Goal: Task Accomplishment & Management: Manage account settings

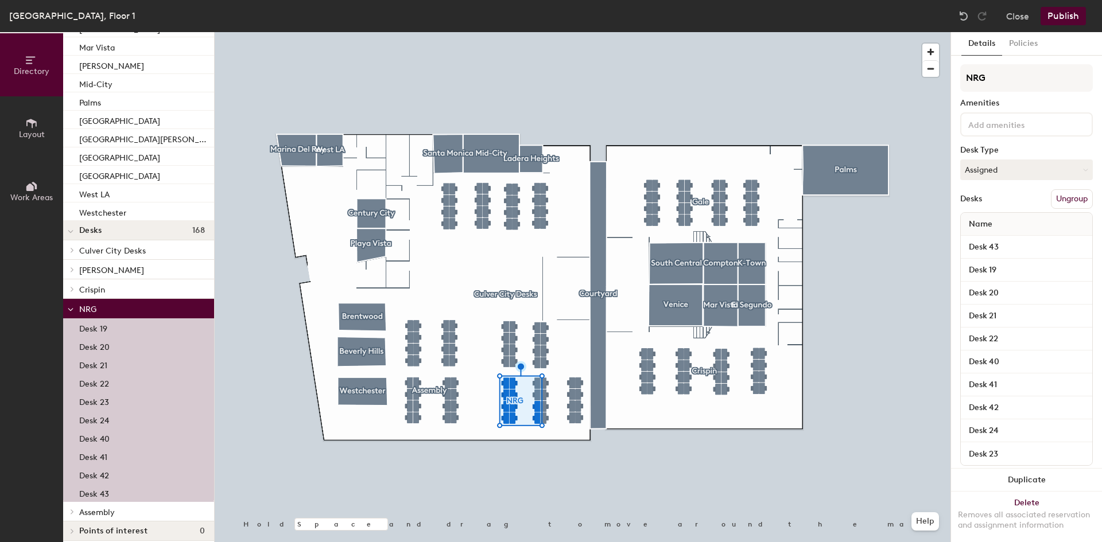
scroll to position [196, 0]
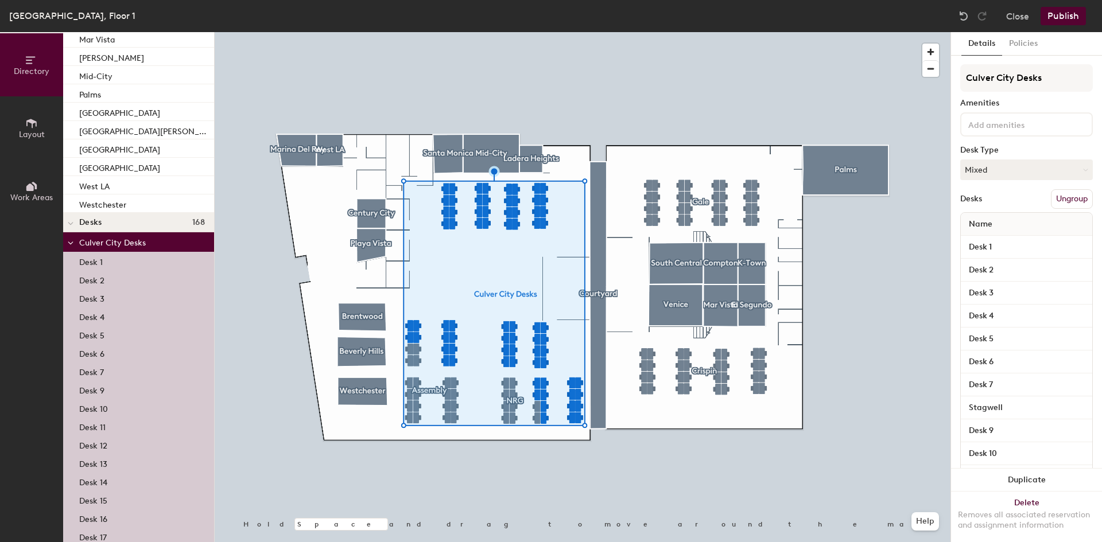
click at [67, 245] on div at bounding box center [70, 241] width 15 height 19
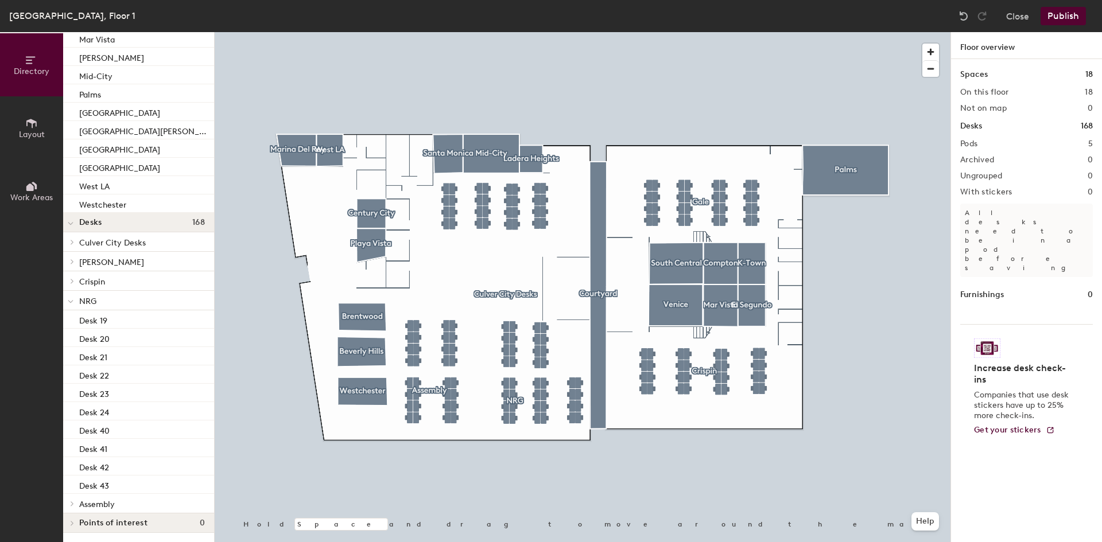
click at [72, 300] on icon at bounding box center [71, 302] width 6 height 5
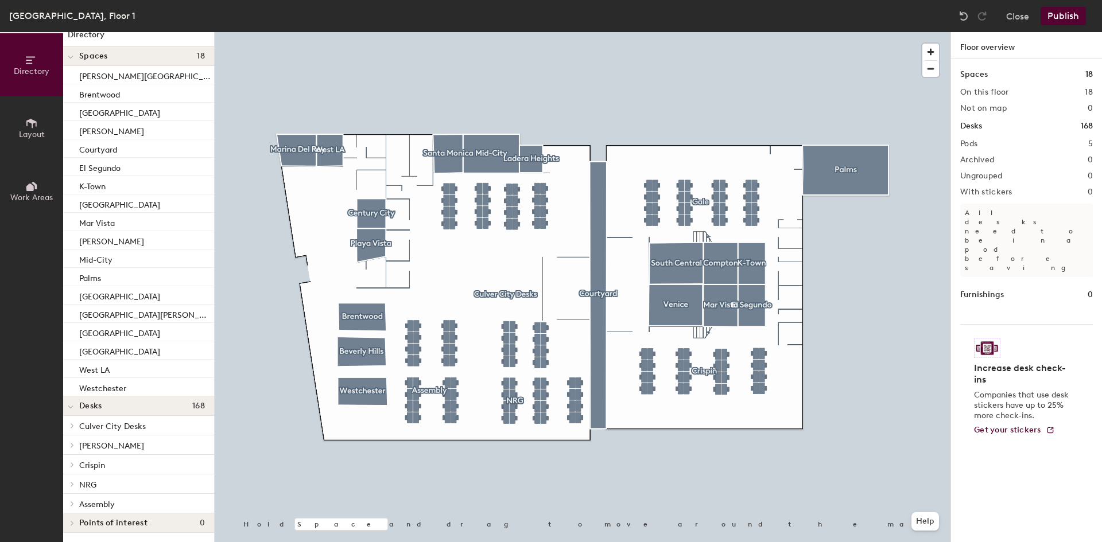
scroll to position [13, 0]
click at [68, 403] on span at bounding box center [71, 407] width 6 height 10
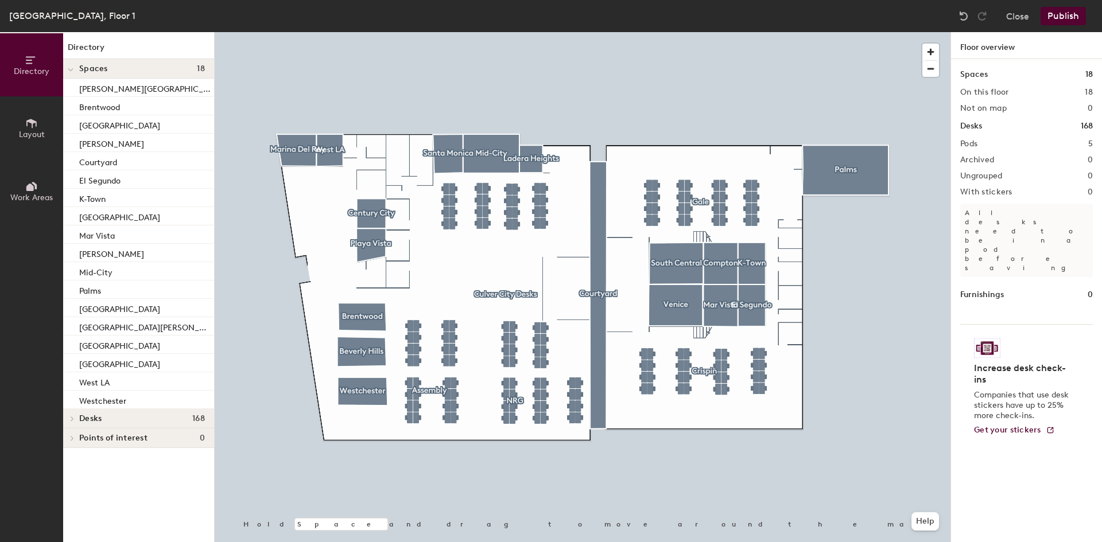
click at [71, 67] on span at bounding box center [71, 70] width 6 height 10
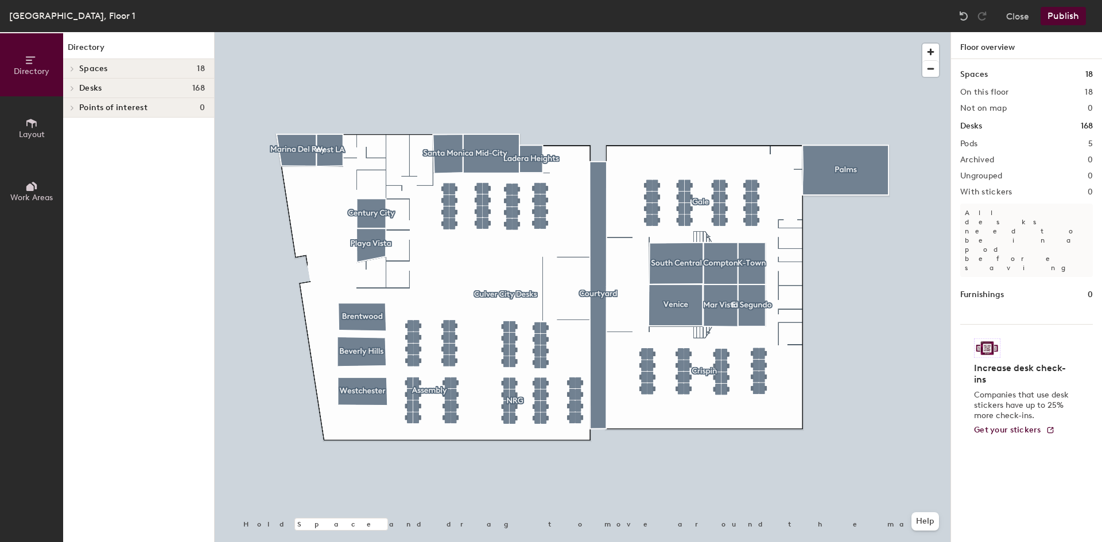
click at [75, 86] on span at bounding box center [72, 89] width 10 height 6
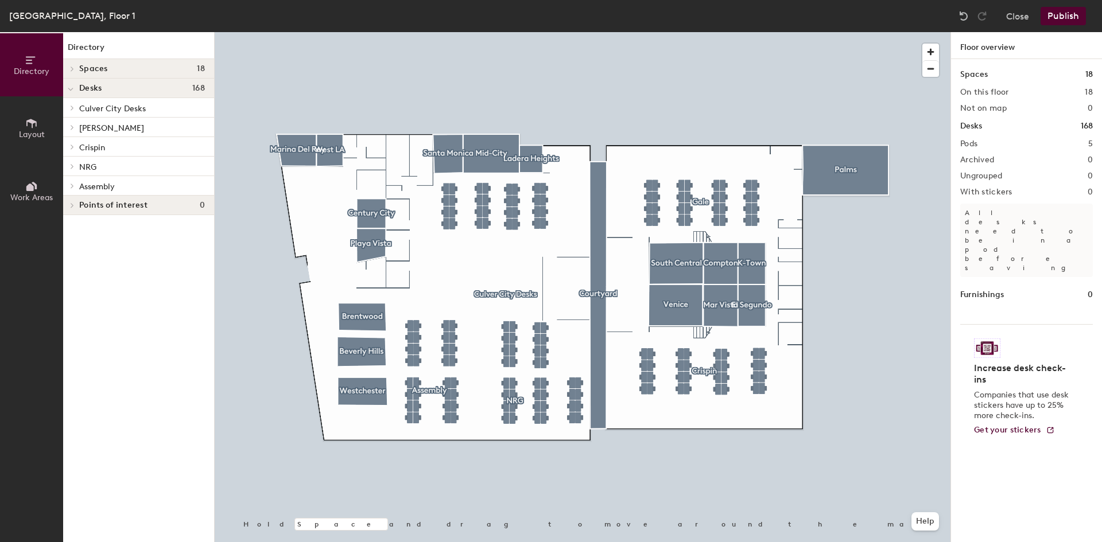
click at [72, 168] on icon at bounding box center [72, 166] width 2 height 5
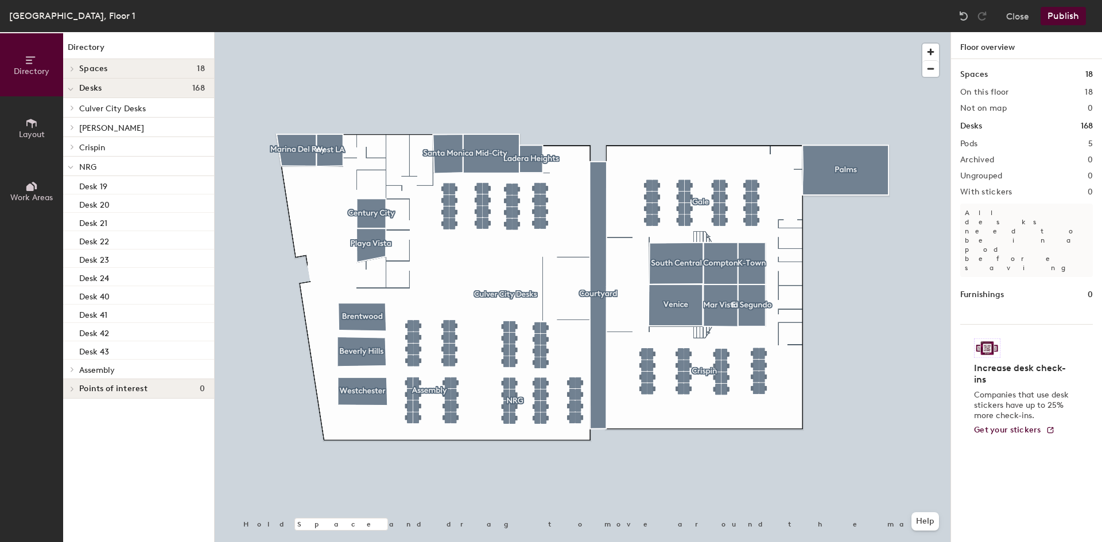
click at [87, 171] on span "NRG" at bounding box center [87, 167] width 17 height 10
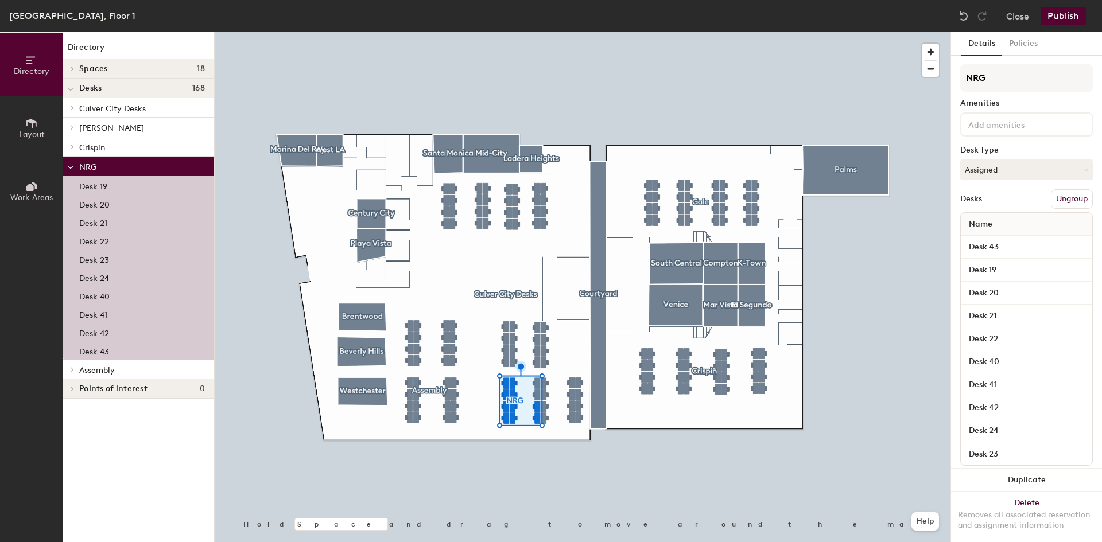
click at [115, 111] on span "Culver City Desks" at bounding box center [112, 109] width 67 height 10
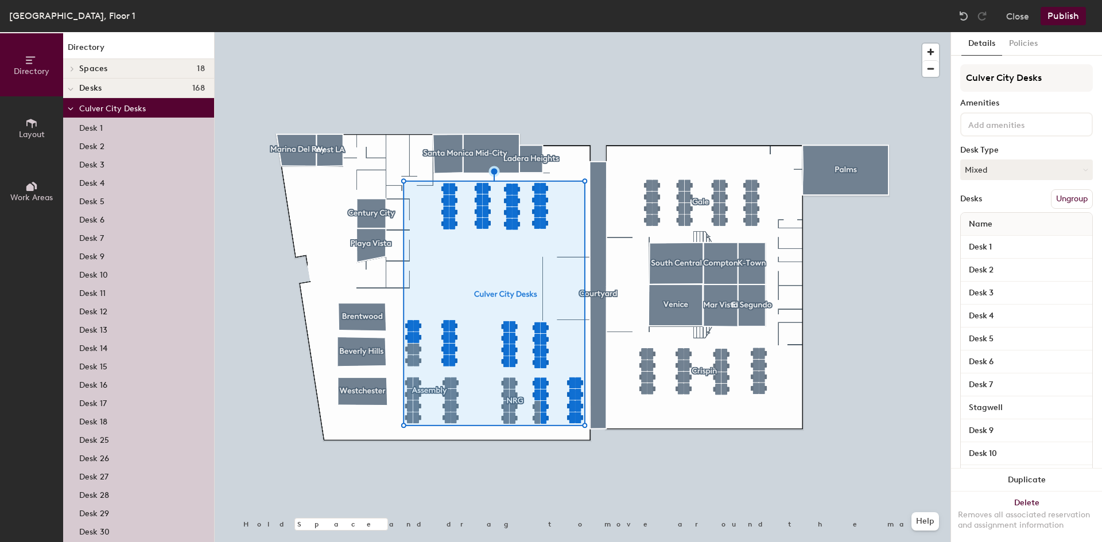
click at [69, 103] on div at bounding box center [71, 109] width 6 height 13
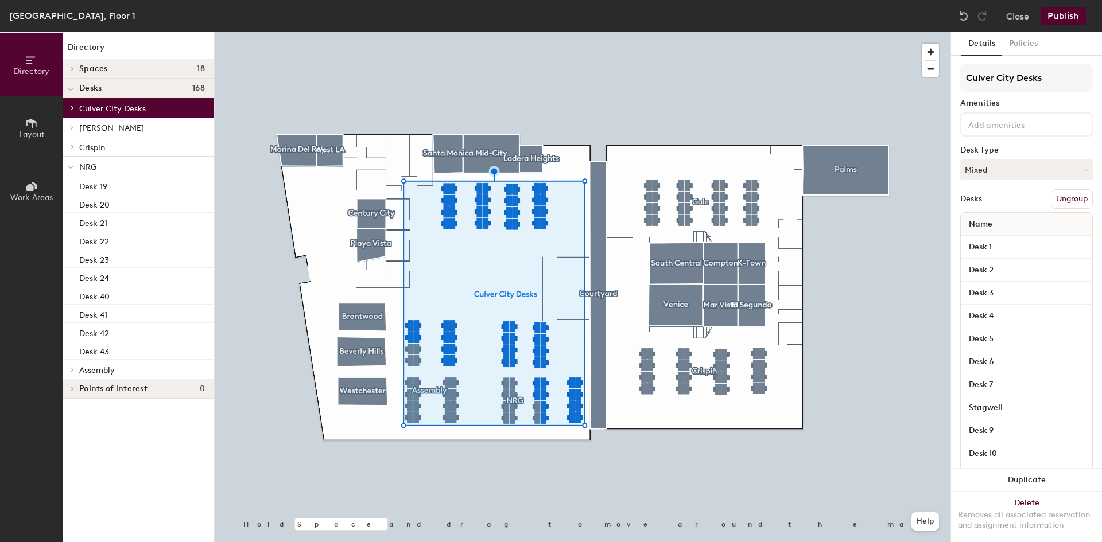
click at [72, 86] on span at bounding box center [71, 89] width 6 height 10
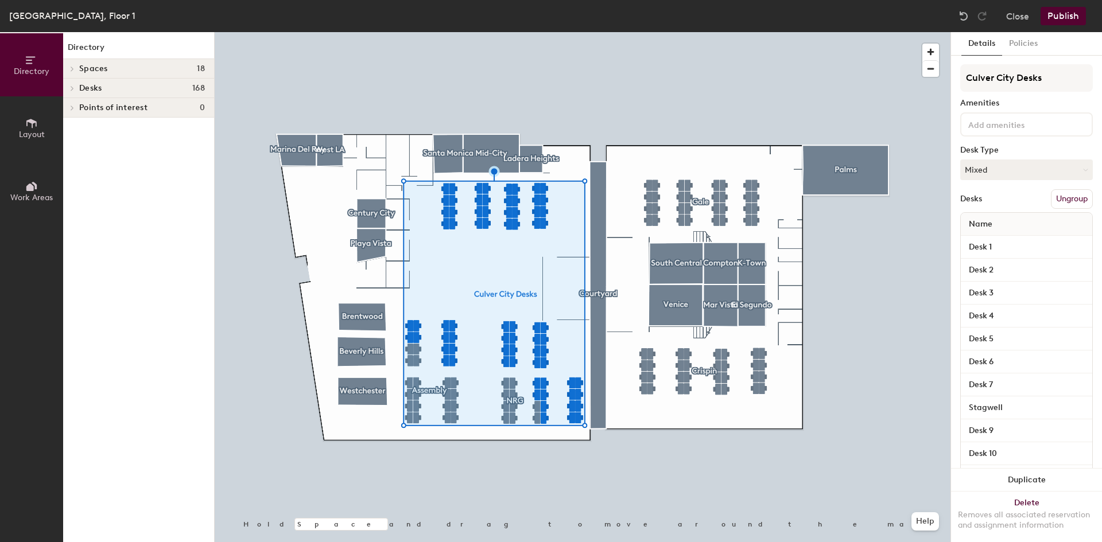
click at [72, 90] on icon at bounding box center [72, 89] width 5 height 6
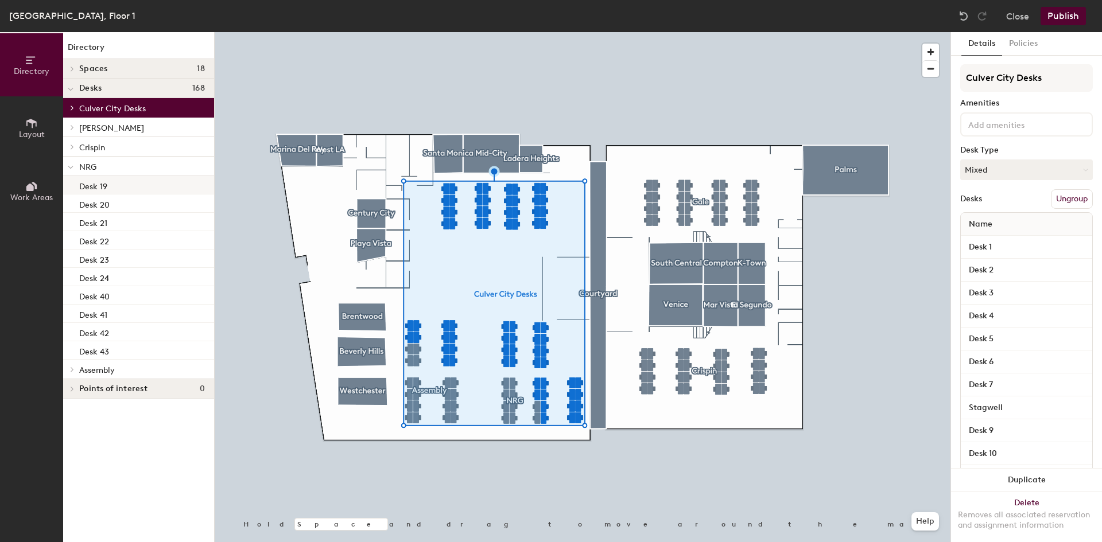
click at [98, 188] on p "Desk 19" at bounding box center [93, 184] width 28 height 13
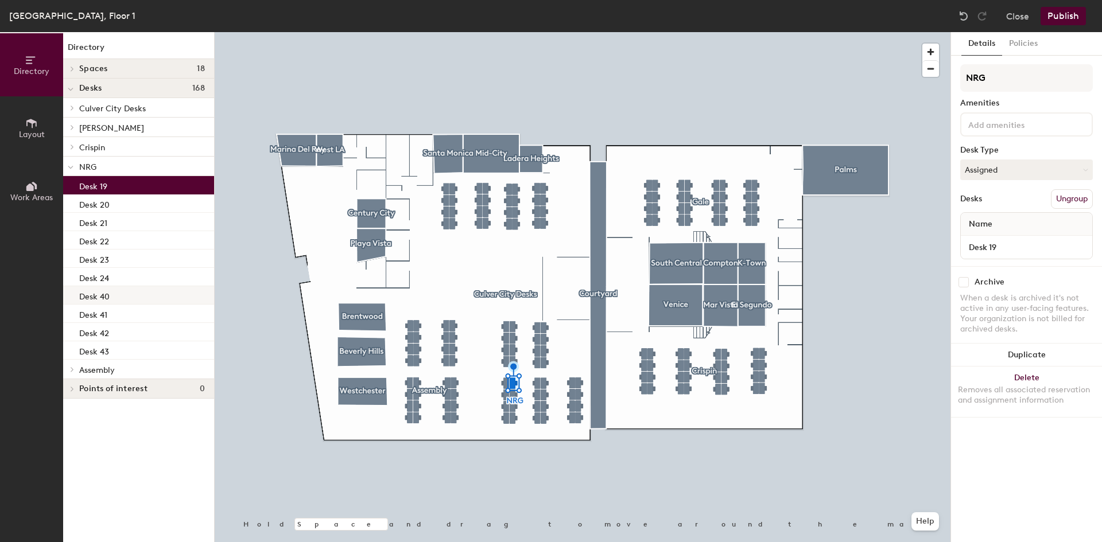
click at [118, 296] on div "Desk 40" at bounding box center [138, 295] width 151 height 18
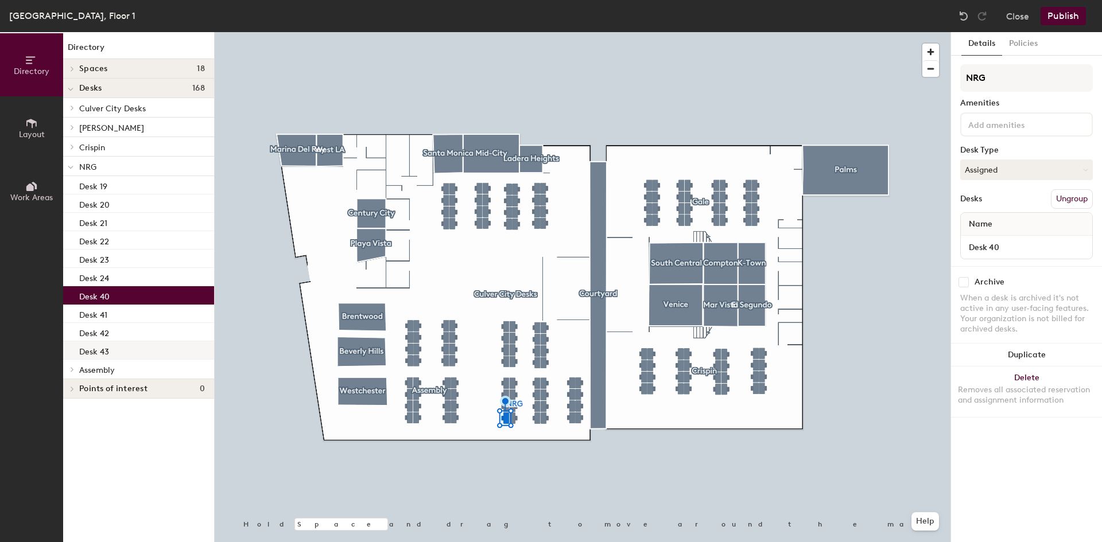
click at [129, 348] on div "Desk 43" at bounding box center [138, 350] width 151 height 18
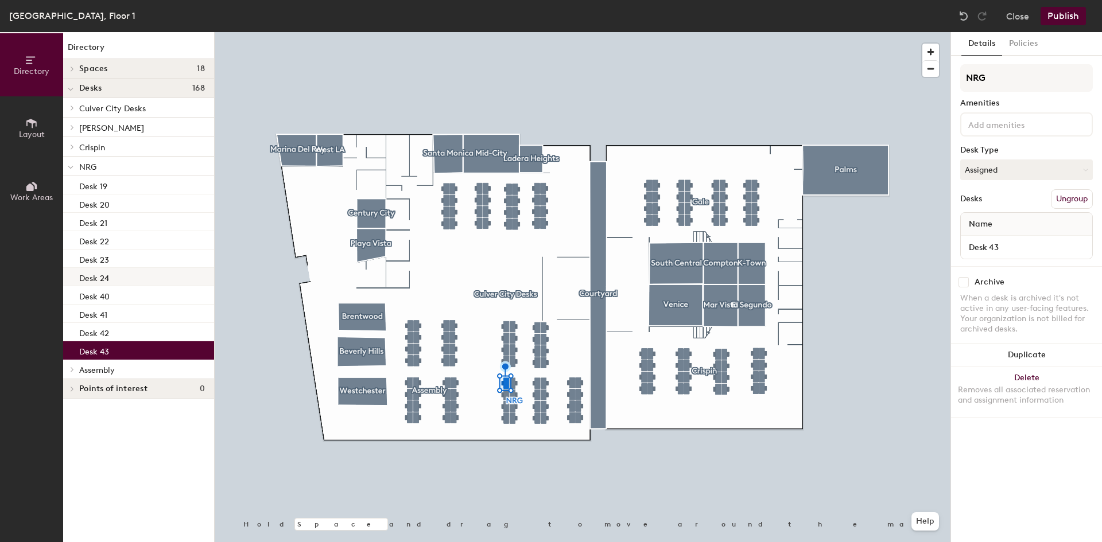
click at [122, 273] on div "Desk 24" at bounding box center [138, 277] width 151 height 18
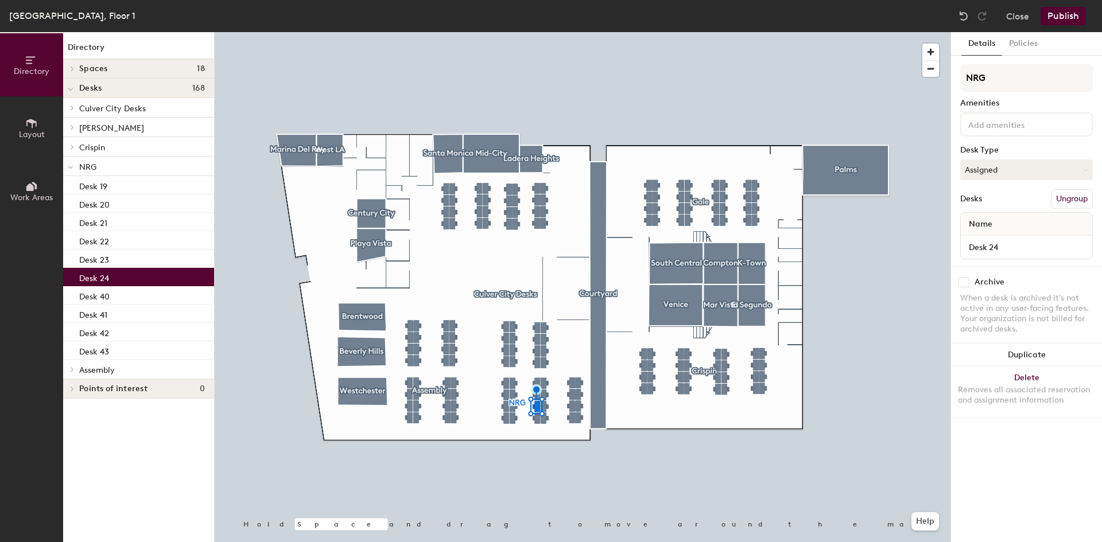
click at [69, 85] on span at bounding box center [71, 89] width 6 height 10
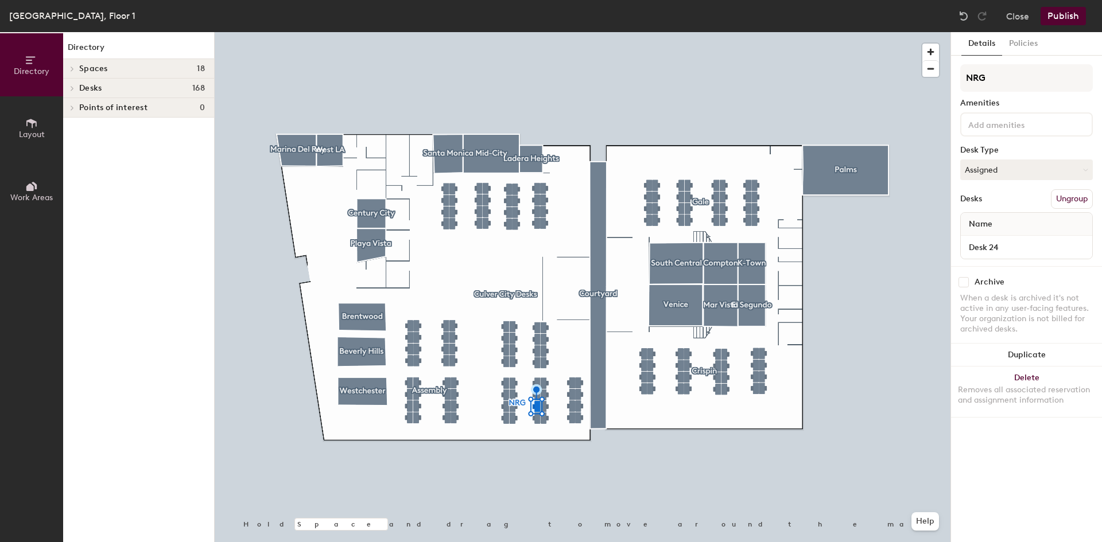
click at [71, 84] on div at bounding box center [70, 88] width 15 height 19
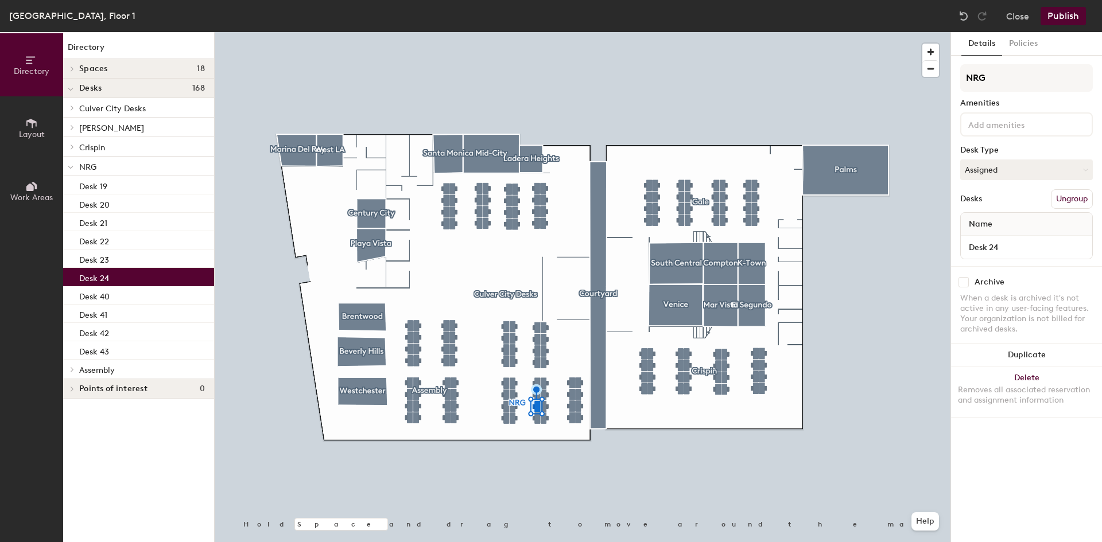
click at [76, 111] on div at bounding box center [70, 107] width 15 height 19
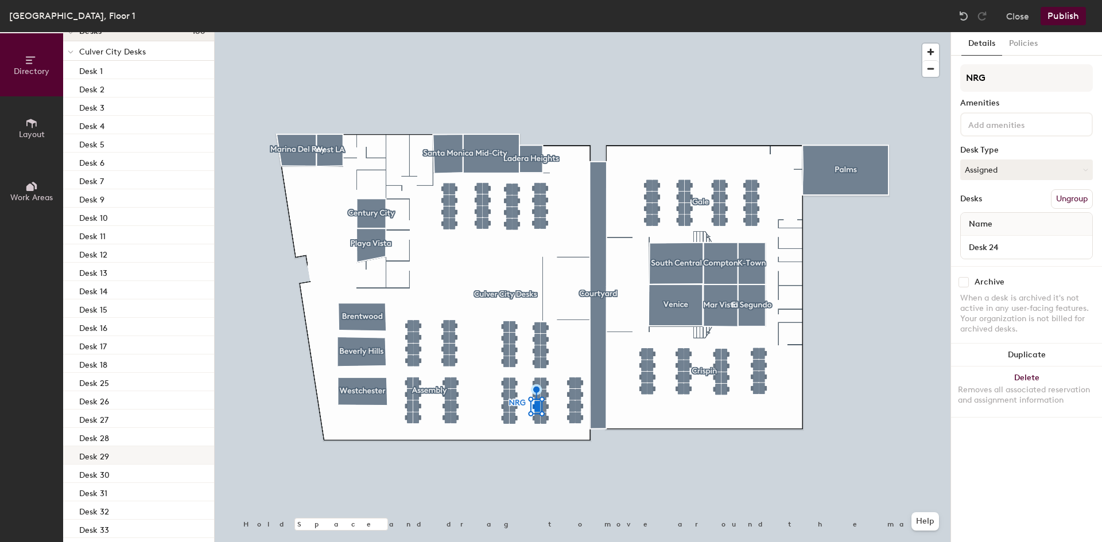
scroll to position [115, 0]
click at [110, 329] on div "Desk 25" at bounding box center [138, 324] width 151 height 18
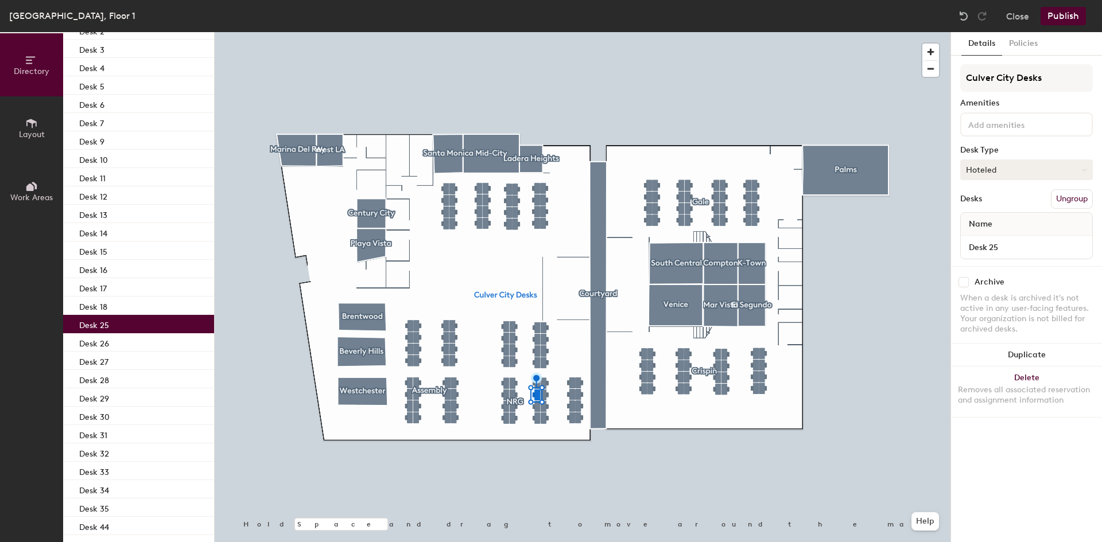
click at [1006, 168] on button "Hoteled" at bounding box center [1026, 170] width 133 height 21
click at [992, 166] on button "Hoteled" at bounding box center [1026, 170] width 133 height 21
click at [1069, 195] on button "Ungroup" at bounding box center [1072, 199] width 42 height 20
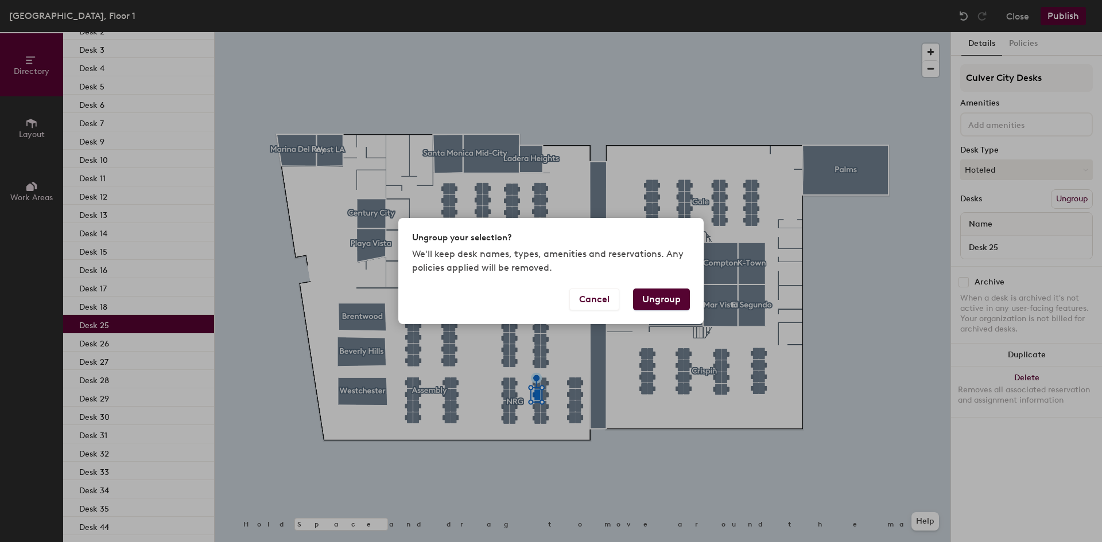
click at [665, 298] on button "Ungroup" at bounding box center [661, 300] width 57 height 22
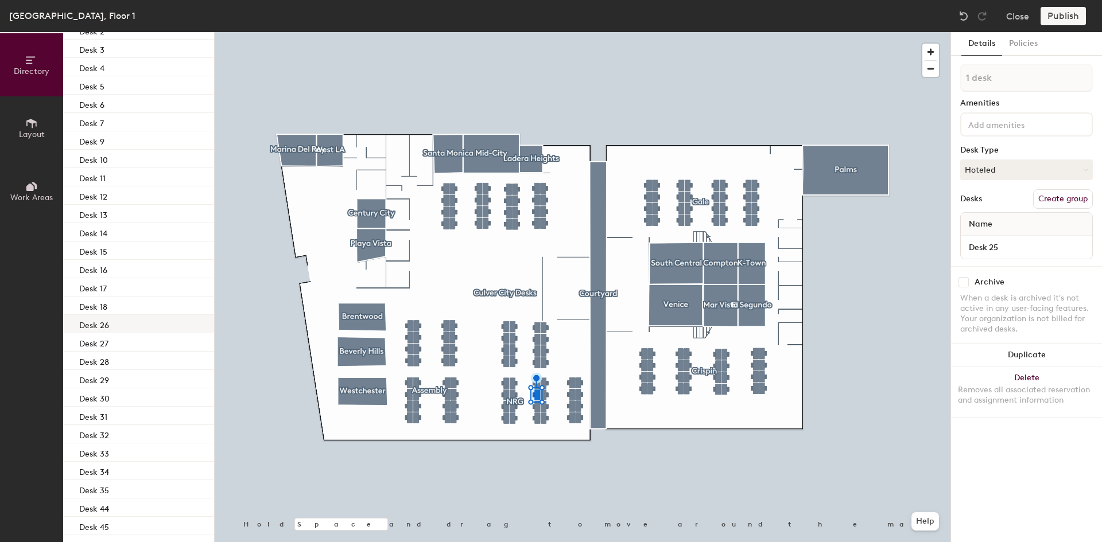
click at [126, 324] on div "Desk 26" at bounding box center [138, 324] width 151 height 18
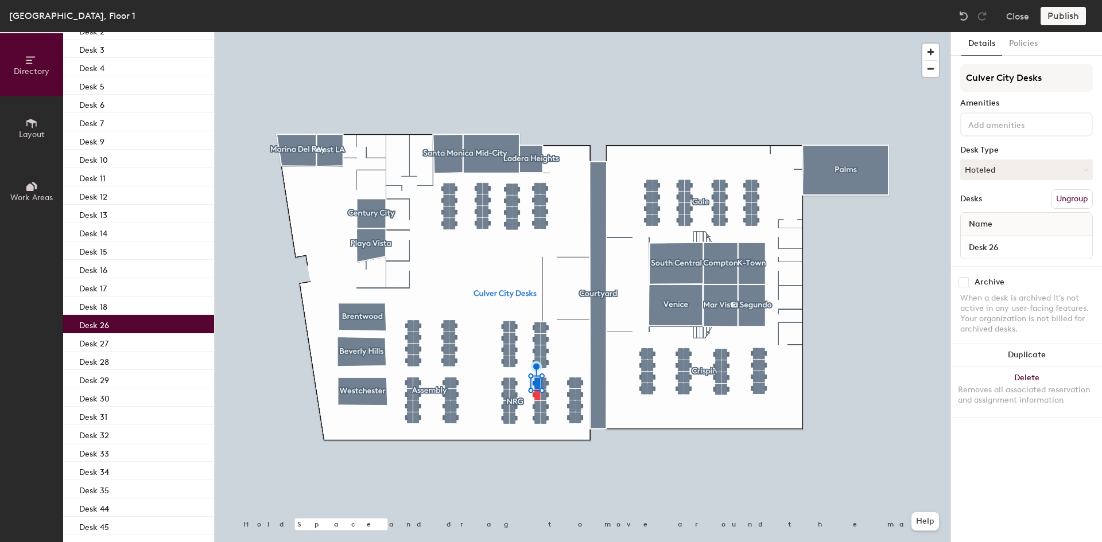
click at [1069, 197] on button "Ungroup" at bounding box center [1072, 199] width 42 height 20
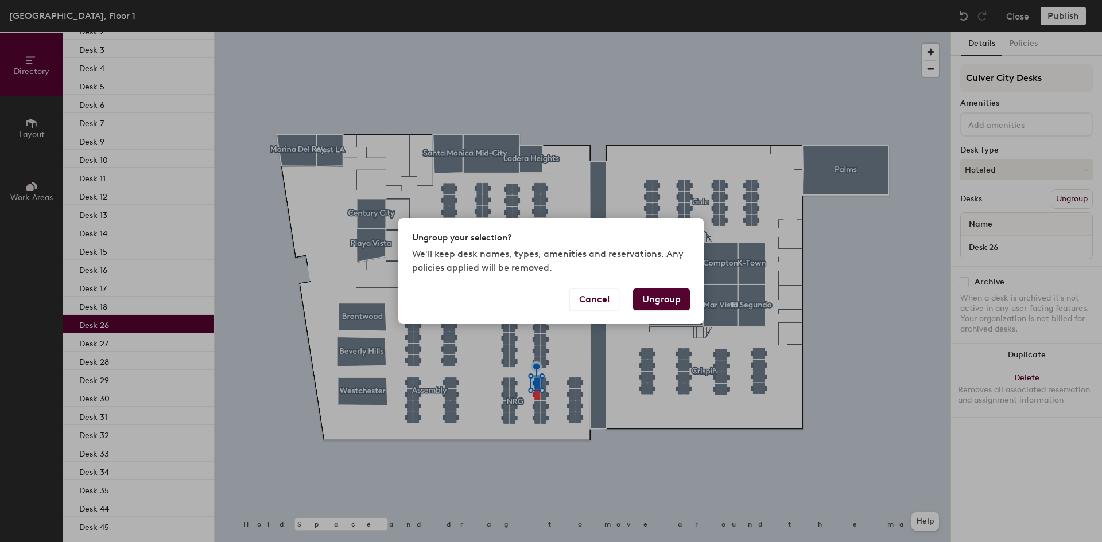
click at [651, 304] on button "Ungroup" at bounding box center [661, 300] width 57 height 22
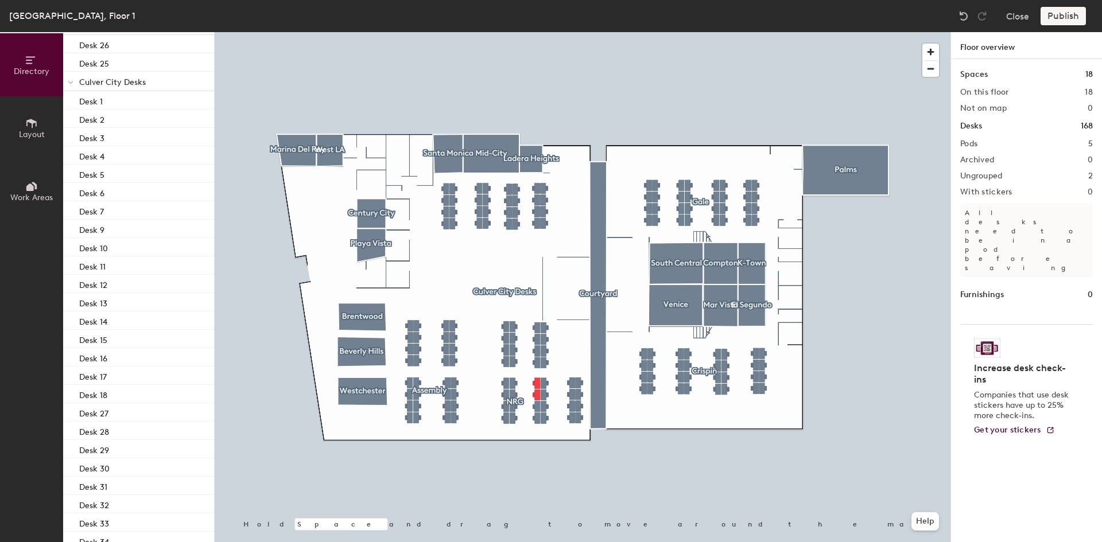
scroll to position [0, 0]
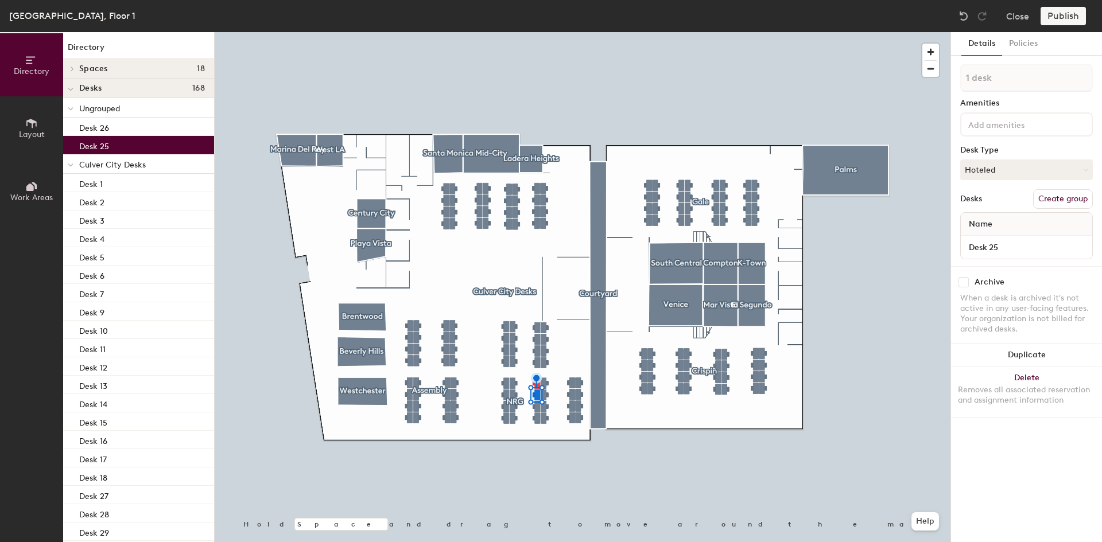
click at [72, 162] on span at bounding box center [71, 165] width 6 height 10
click at [1059, 197] on button "Create group" at bounding box center [1063, 199] width 60 height 20
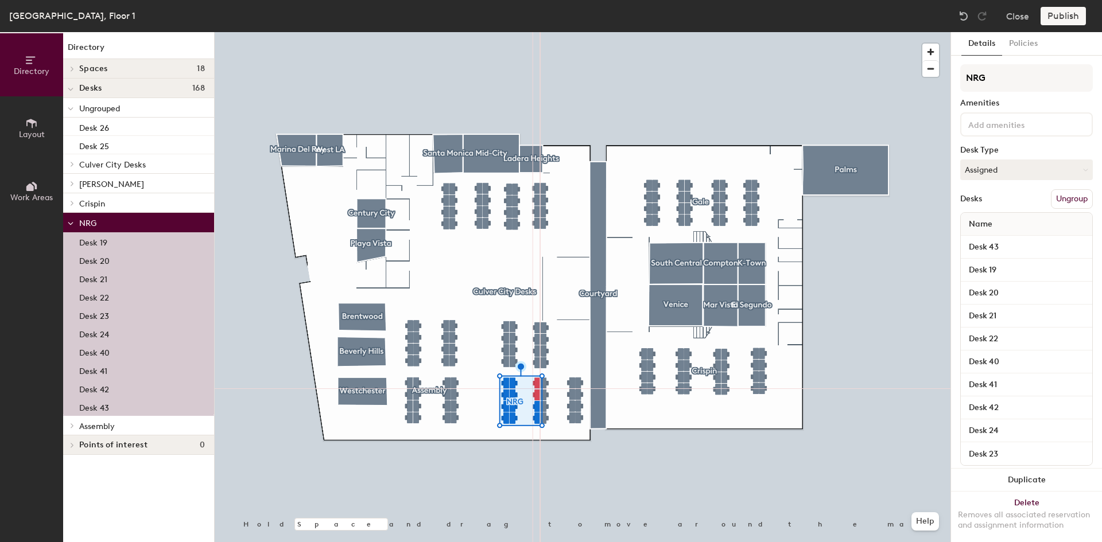
click at [101, 219] on p "NRG" at bounding box center [142, 222] width 126 height 15
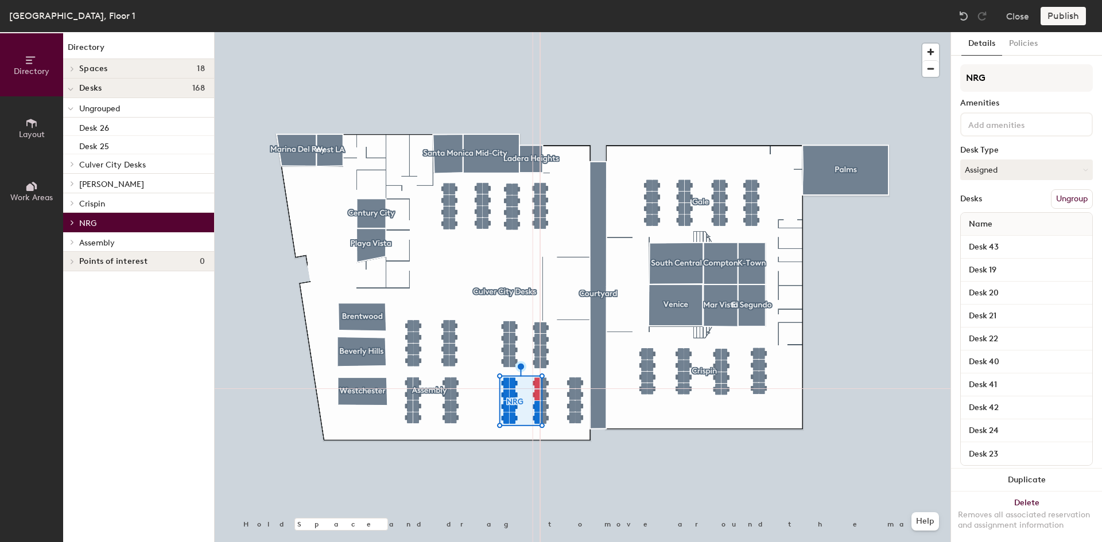
click at [101, 219] on p "NRG" at bounding box center [142, 222] width 126 height 15
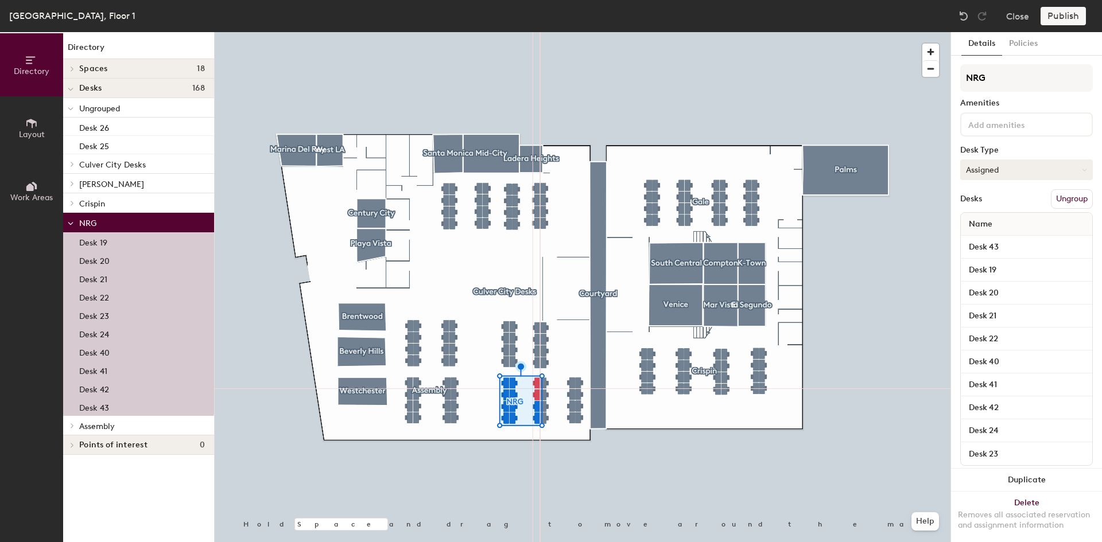
click at [1038, 169] on button "Assigned" at bounding box center [1026, 170] width 133 height 21
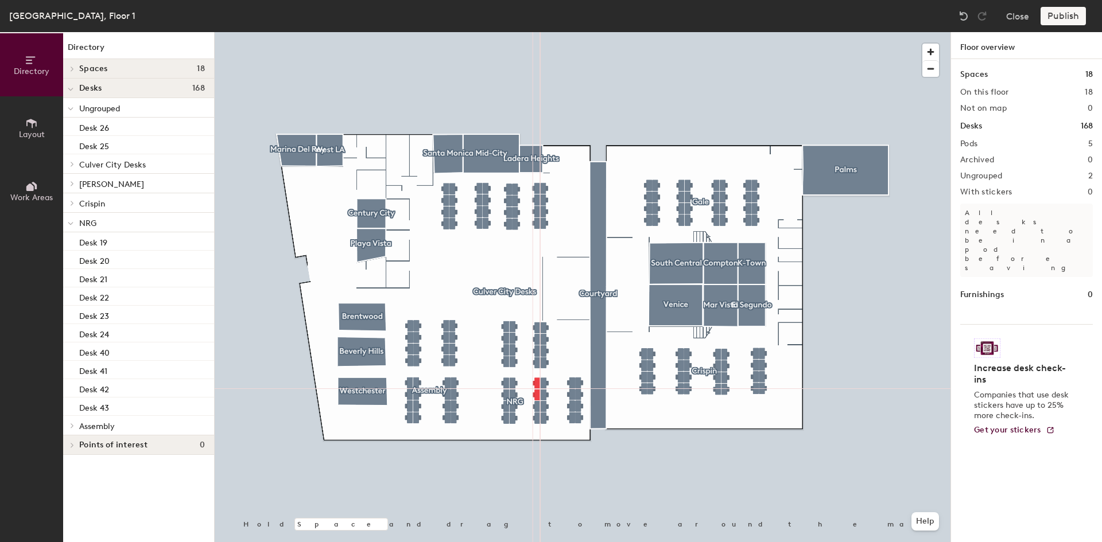
click at [32, 185] on icon at bounding box center [29, 187] width 7 height 7
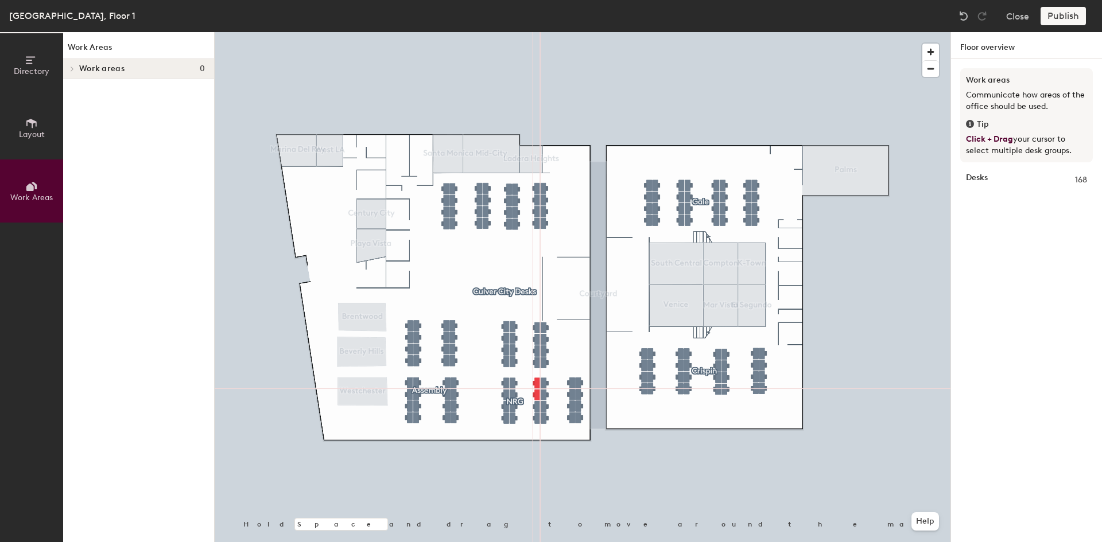
click at [32, 126] on icon at bounding box center [31, 123] width 10 height 9
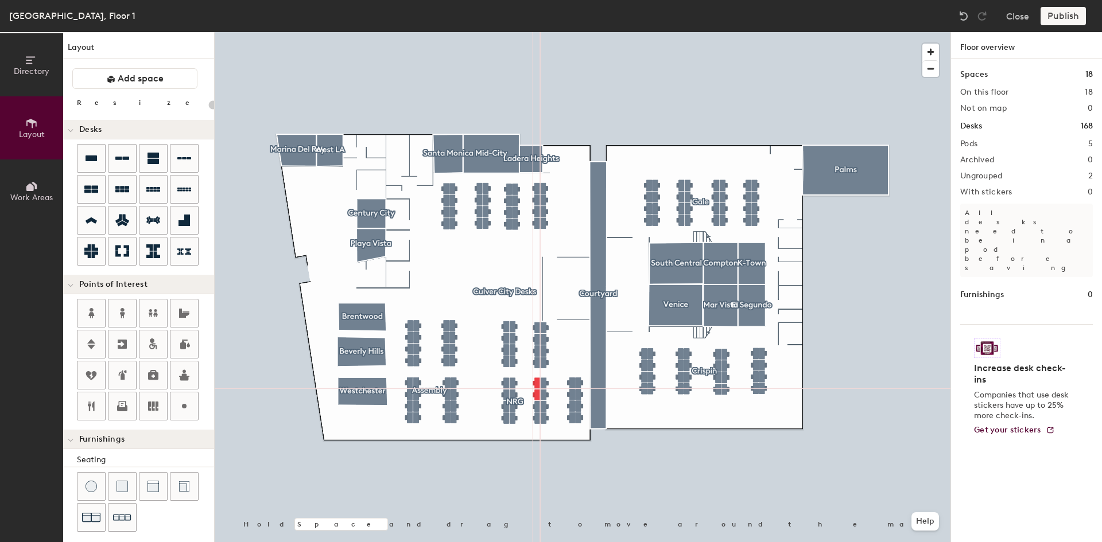
click at [29, 81] on button "Directory" at bounding box center [31, 64] width 63 height 63
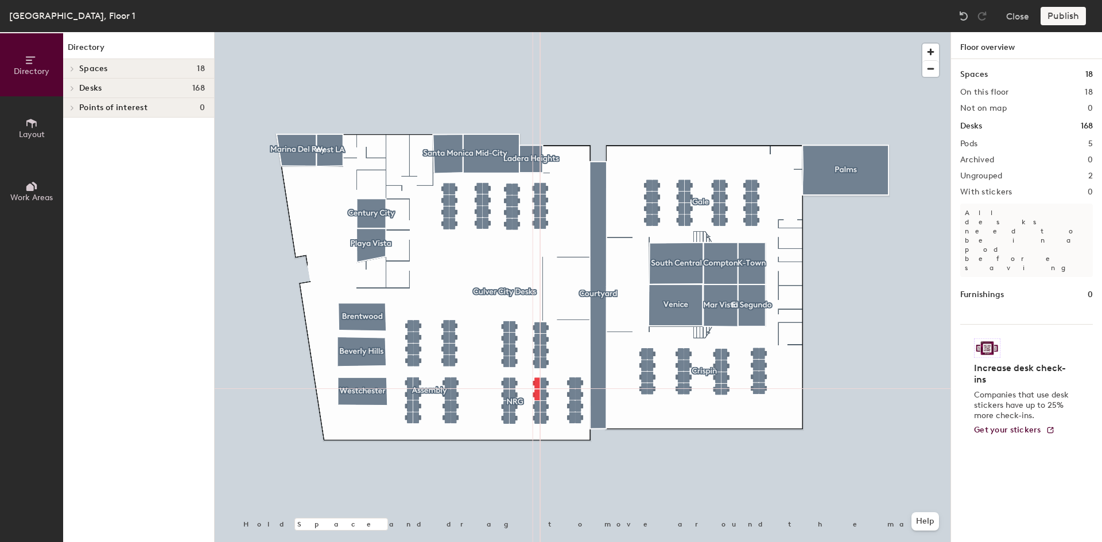
click at [72, 87] on icon at bounding box center [72, 88] width 2 height 5
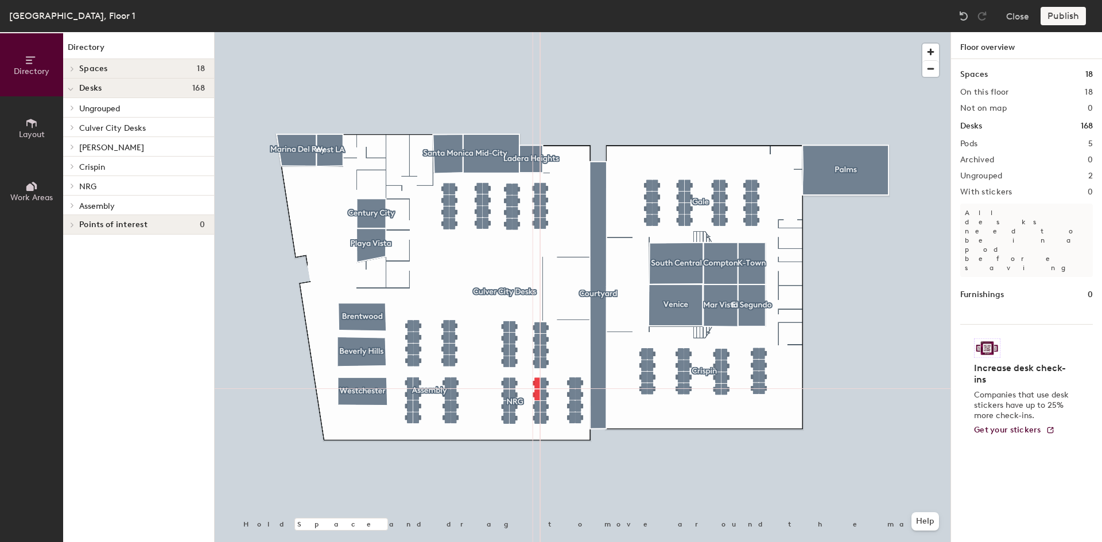
click at [102, 187] on p "NRG" at bounding box center [142, 185] width 126 height 15
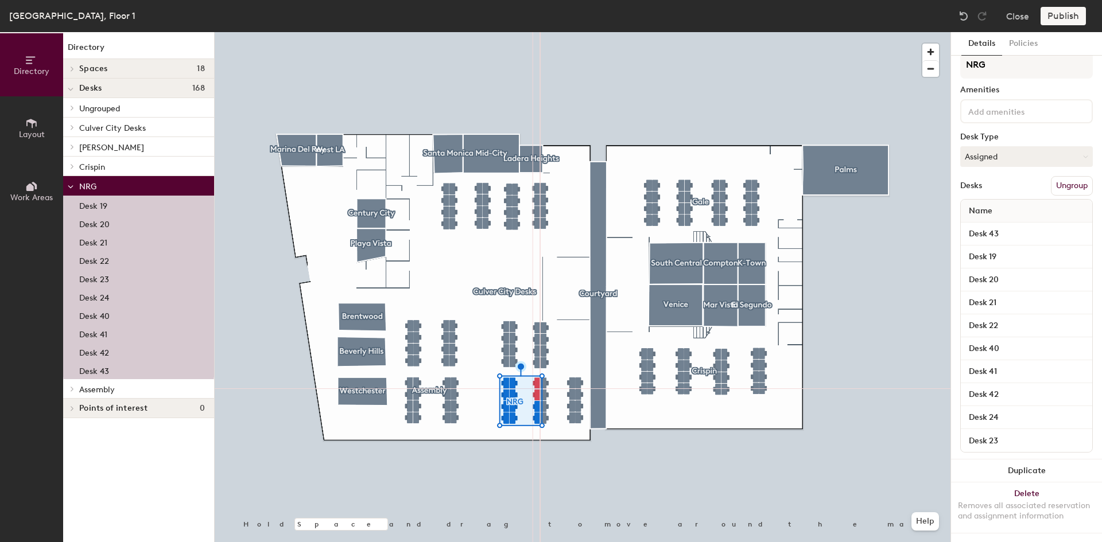
scroll to position [24, 0]
click at [681, 32] on div at bounding box center [583, 32] width 736 height 0
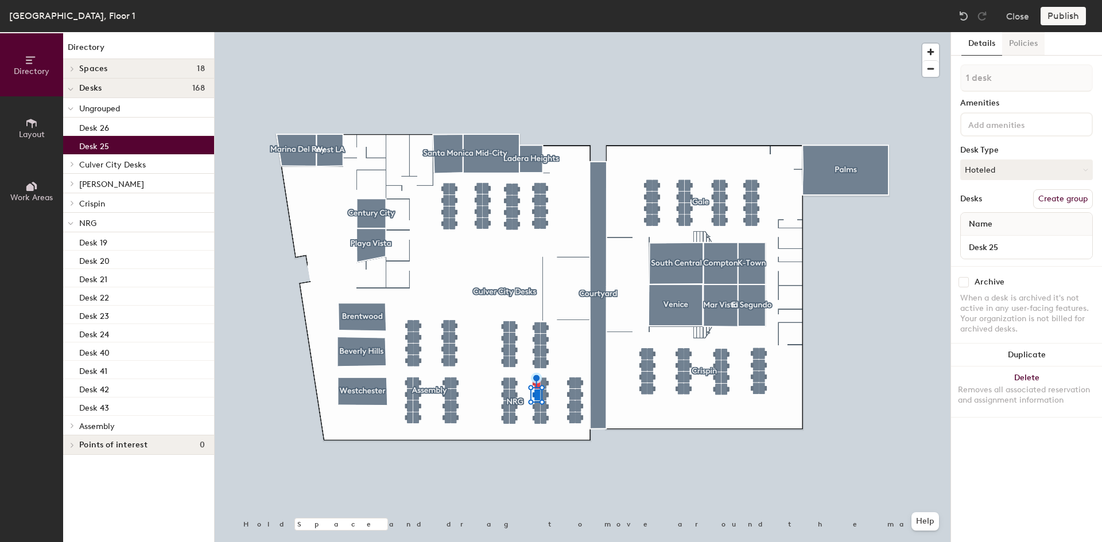
click at [1029, 44] on button "Policies" at bounding box center [1023, 44] width 42 height 24
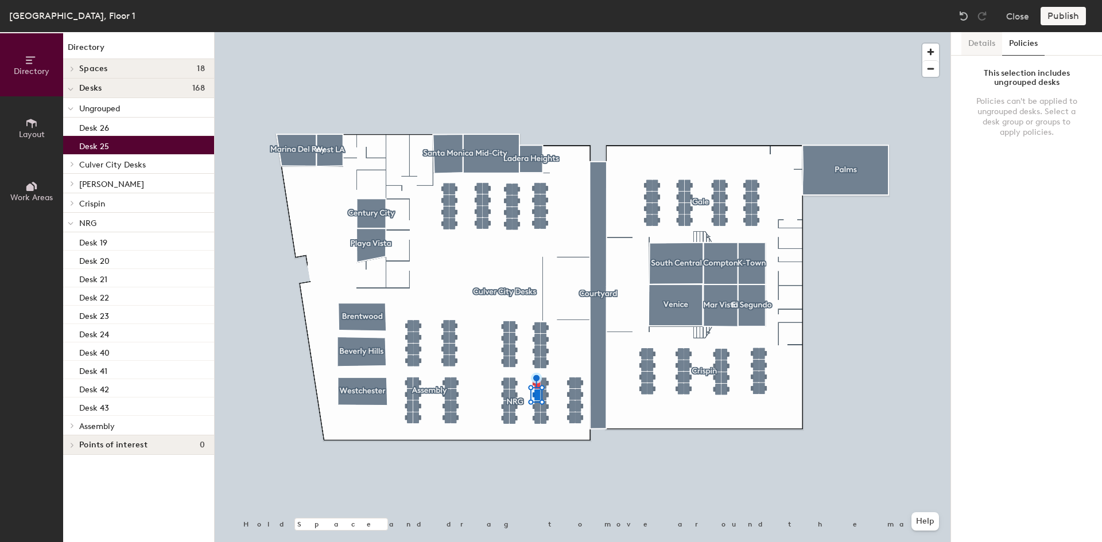
click at [979, 44] on button "Details" at bounding box center [981, 44] width 41 height 24
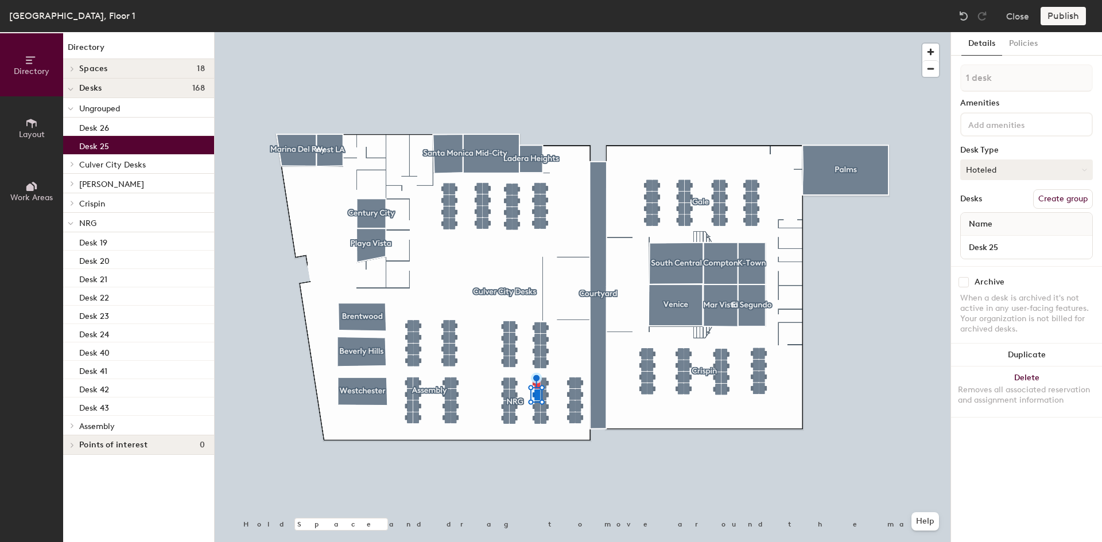
click at [1019, 176] on button "Hoteled" at bounding box center [1026, 170] width 133 height 21
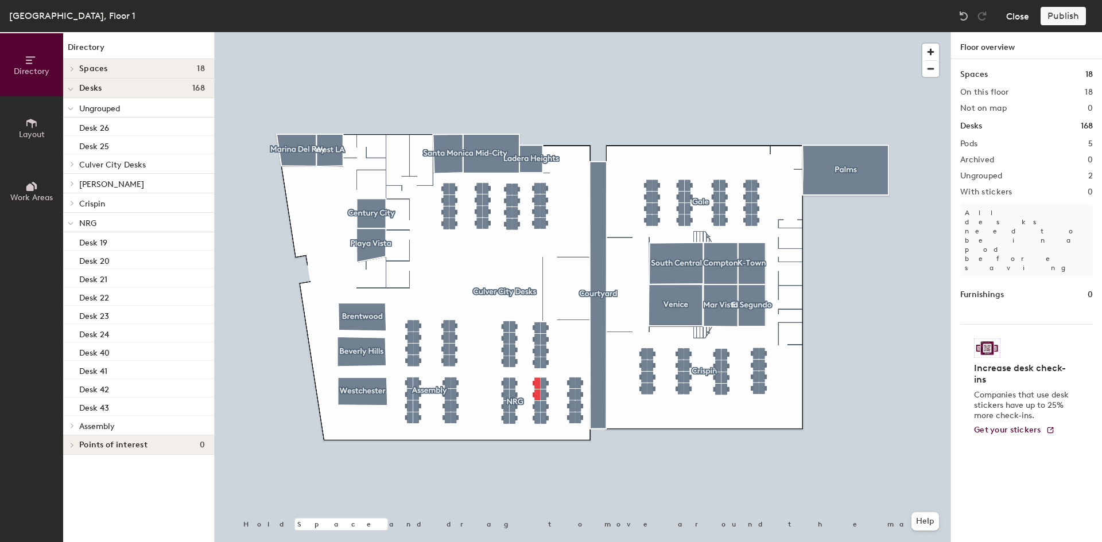
click at [1021, 14] on button "Close" at bounding box center [1017, 16] width 23 height 18
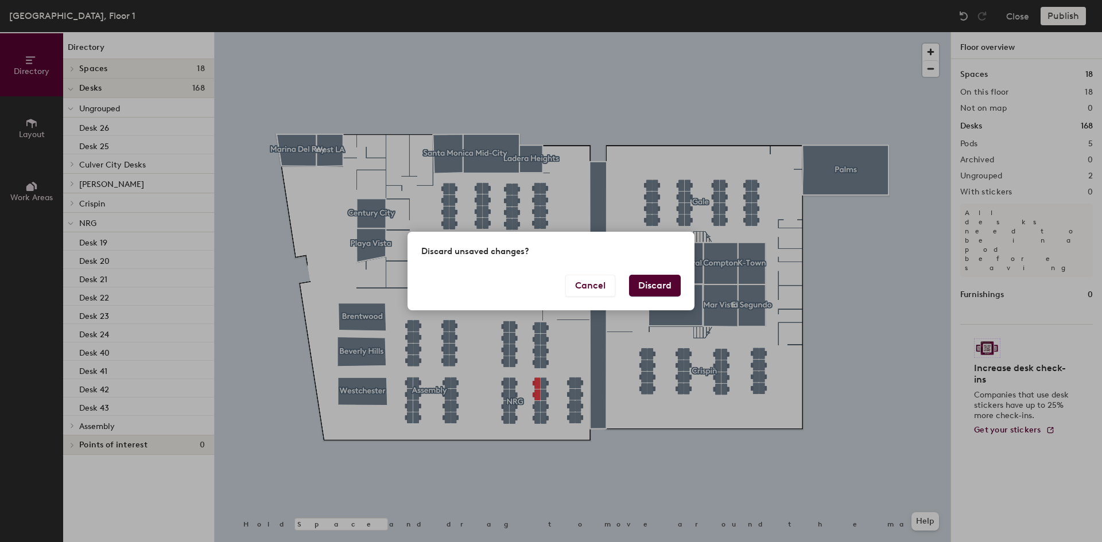
click at [643, 284] on button "Discard" at bounding box center [655, 286] width 52 height 22
